Goal: Task Accomplishment & Management: Manage account settings

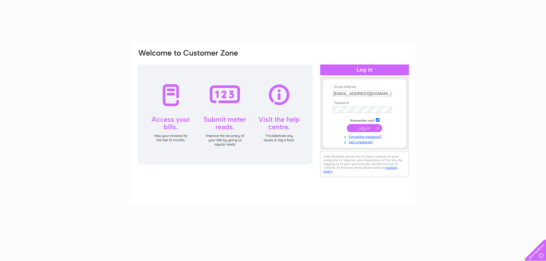
click at [363, 128] on input "submit" at bounding box center [364, 128] width 35 height 8
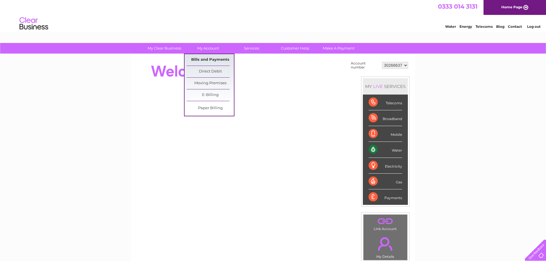
click at [197, 58] on link "Bills and Payments" at bounding box center [209, 59] width 47 height 11
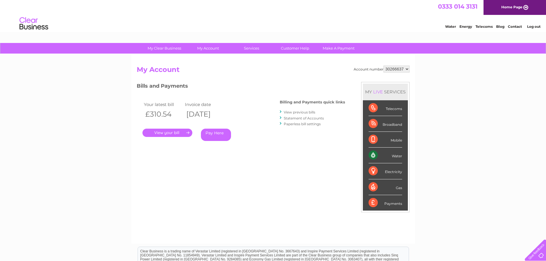
click at [173, 131] on link "." at bounding box center [167, 133] width 50 height 8
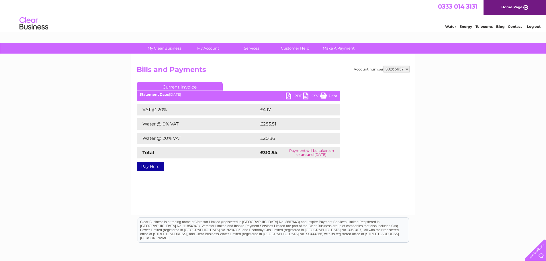
click at [292, 93] on link "PDF" at bounding box center [294, 97] width 17 height 8
